Goal: Information Seeking & Learning: Learn about a topic

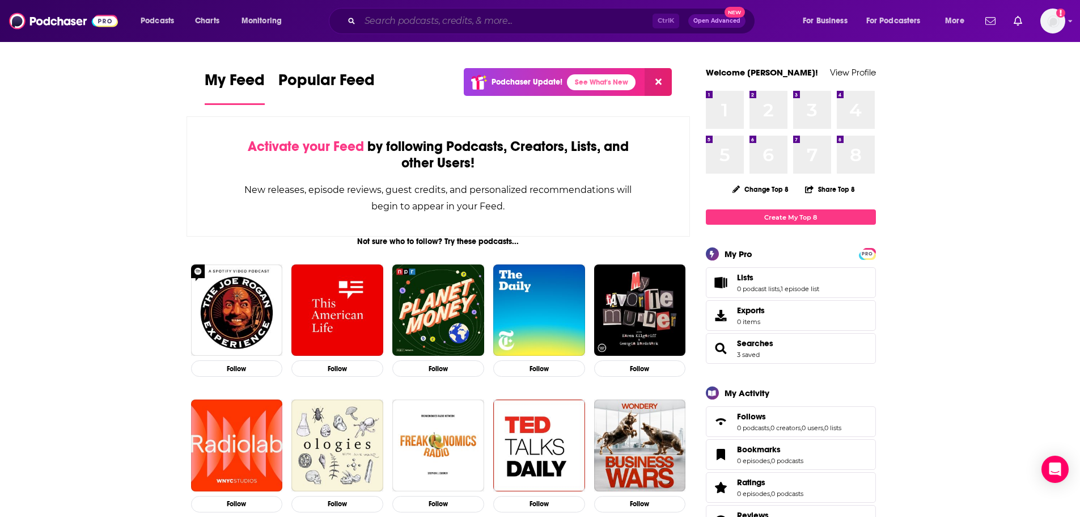
click at [407, 19] on input "Search podcasts, credits, & more..." at bounding box center [506, 21] width 293 height 18
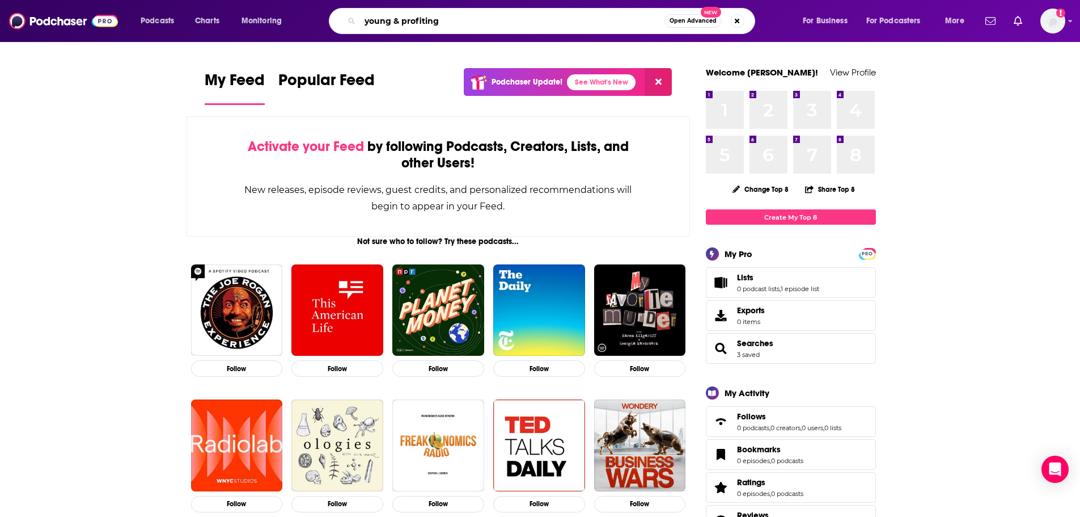
type input "young & profiting"
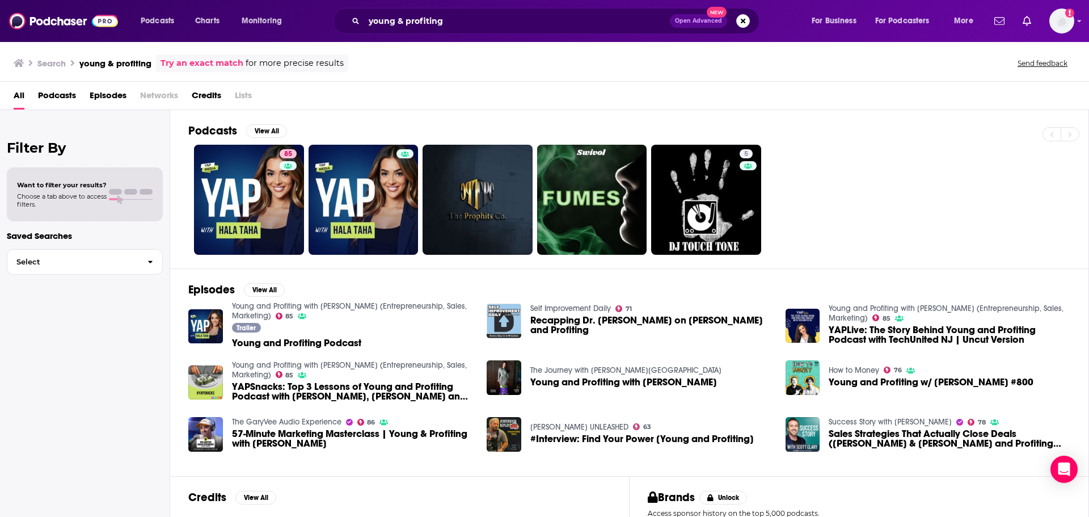
click at [282, 348] on div "Trailer Young and Profiting Podcast" at bounding box center [353, 337] width 242 height 28
click at [299, 340] on span "Young and Profiting Podcast" at bounding box center [296, 343] width 129 height 10
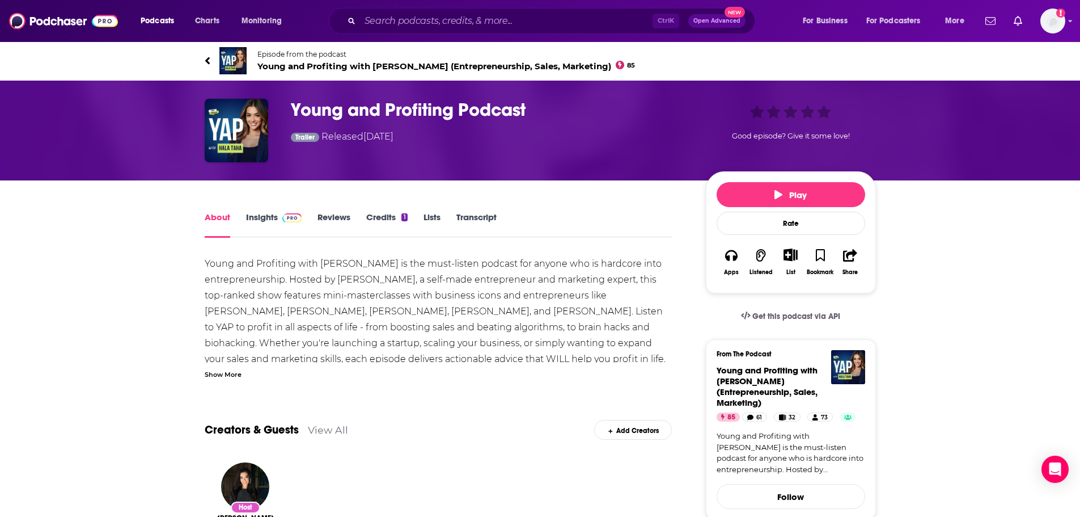
click at [321, 432] on link "View All" at bounding box center [328, 430] width 40 height 12
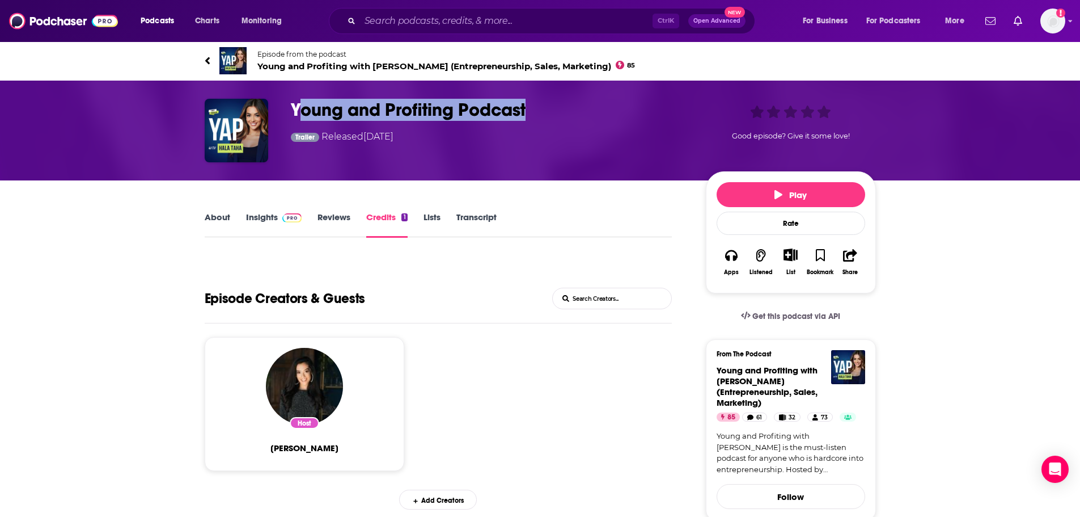
drag, startPoint x: 529, startPoint y: 113, endPoint x: 299, endPoint y: 103, distance: 230.4
click at [299, 103] on h3 "Young and Profiting Podcast" at bounding box center [489, 110] width 397 height 22
click at [308, 115] on h3 "Young and Profiting Podcast" at bounding box center [489, 110] width 397 height 22
click at [307, 115] on h3 "Young and Profiting Podcast" at bounding box center [489, 110] width 397 height 22
